Goal: Information Seeking & Learning: Learn about a topic

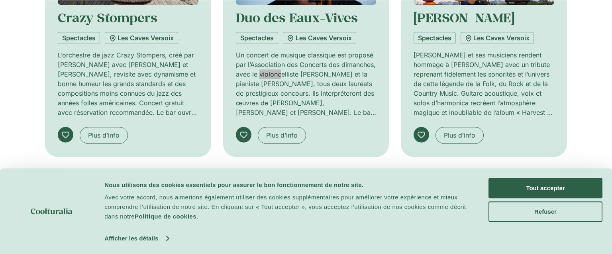
scroll to position [774, 0]
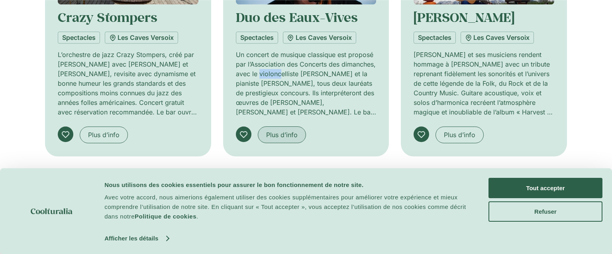
click at [293, 131] on span "Plus d’info" at bounding box center [281, 135] width 31 height 10
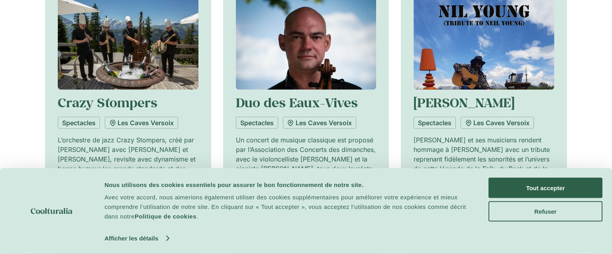
scroll to position [689, 0]
click at [507, 217] on button "Refuser" at bounding box center [545, 211] width 114 height 20
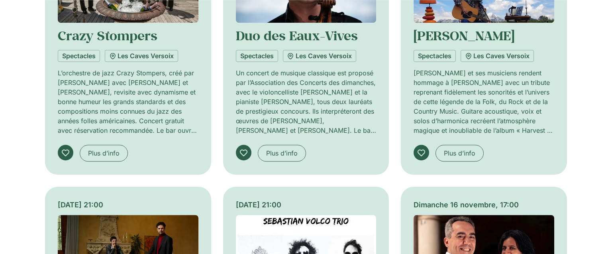
scroll to position [758, 0]
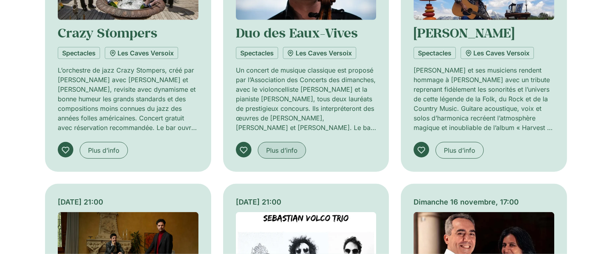
click at [294, 150] on span "Plus d’info" at bounding box center [281, 150] width 31 height 10
